Goal: Navigation & Orientation: Find specific page/section

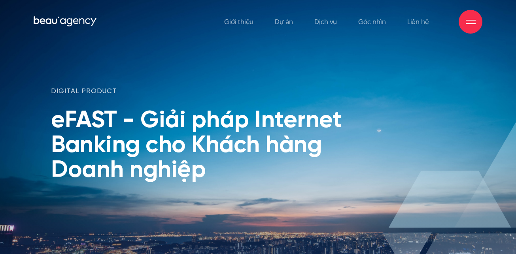
scroll to position [40, 0]
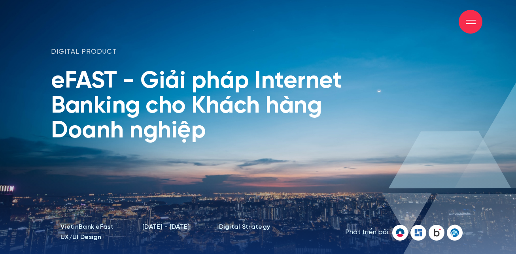
click at [104, 231] on li "VietinBank eFast" at bounding box center [86, 227] width 53 height 8
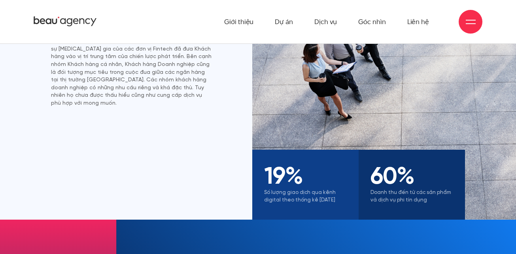
scroll to position [514, 0]
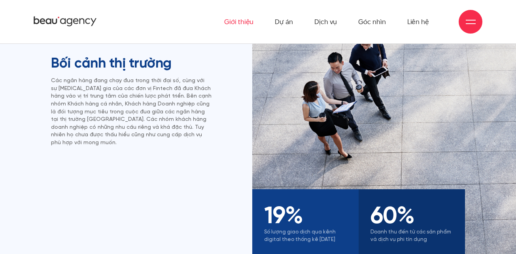
click at [244, 24] on link "Giới thiệu" at bounding box center [238, 21] width 29 height 43
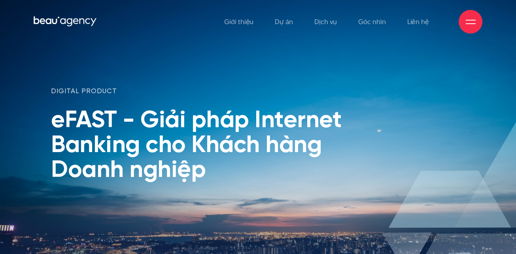
scroll to position [40, 0]
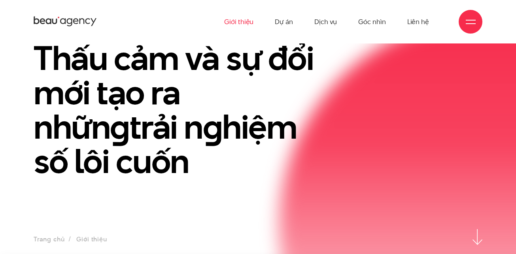
click at [271, 15] on ul "Giới thiệu Dự án Dịch vụ Góc nhìn Liên hệ" at bounding box center [326, 21] width 205 height 43
click at [238, 22] on link "Giới thiệu" at bounding box center [238, 21] width 29 height 43
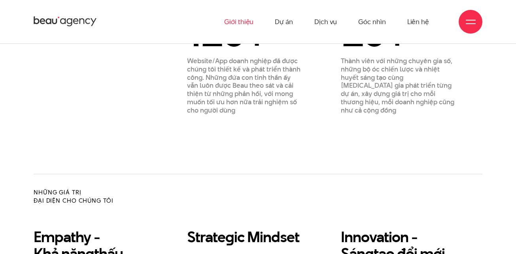
scroll to position [435, 0]
